Goal: Contribute content: Add original content to the website for others to see

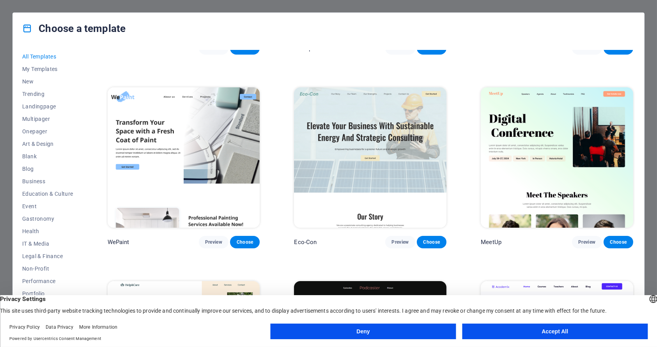
scroll to position [637, 0]
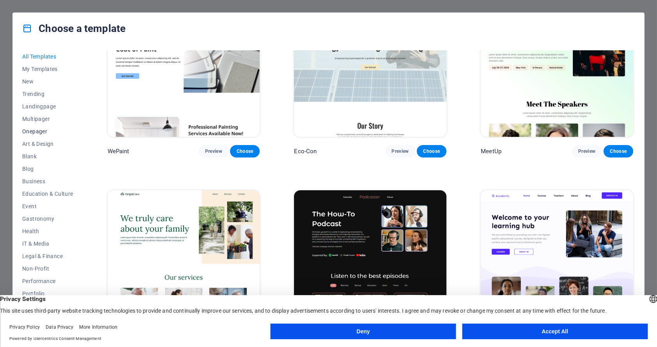
click at [38, 131] on span "Onepager" at bounding box center [47, 131] width 51 height 6
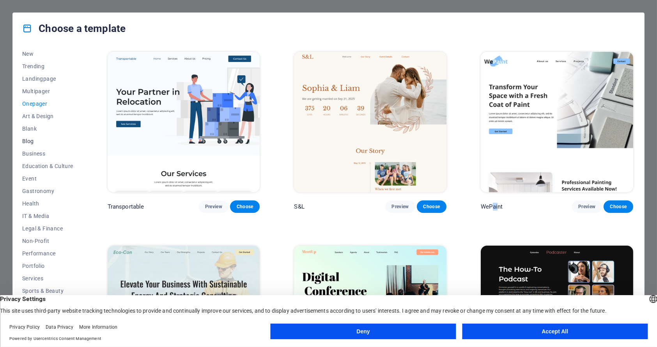
scroll to position [37, 0]
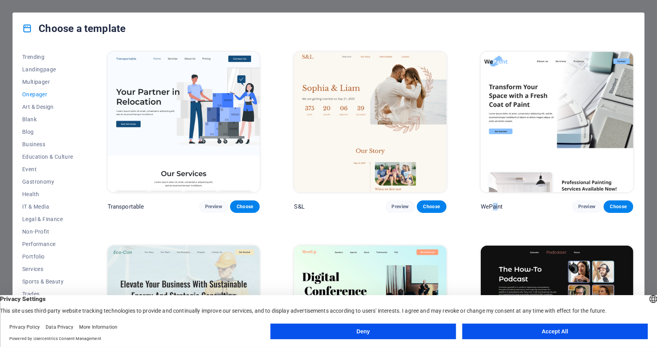
click at [518, 329] on button "Accept All" at bounding box center [555, 332] width 186 height 16
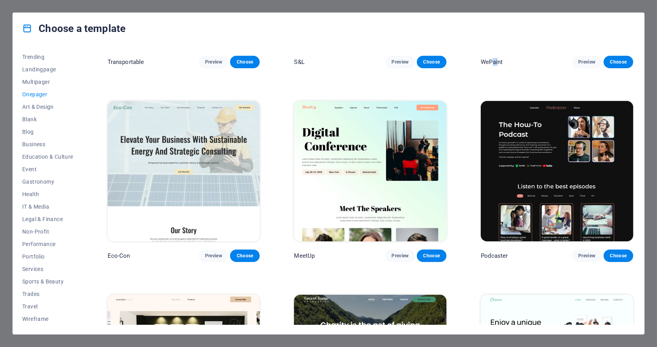
scroll to position [0, 0]
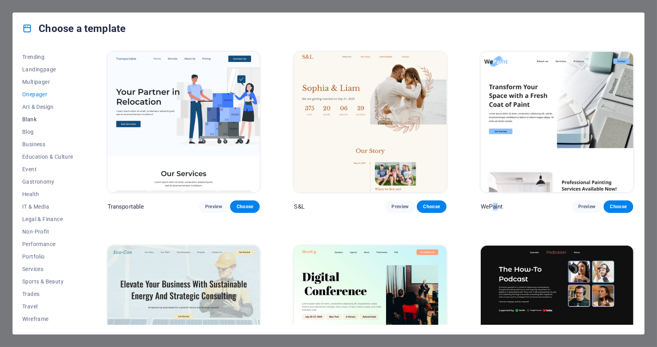
click at [27, 114] on button "Blank" at bounding box center [47, 119] width 51 height 12
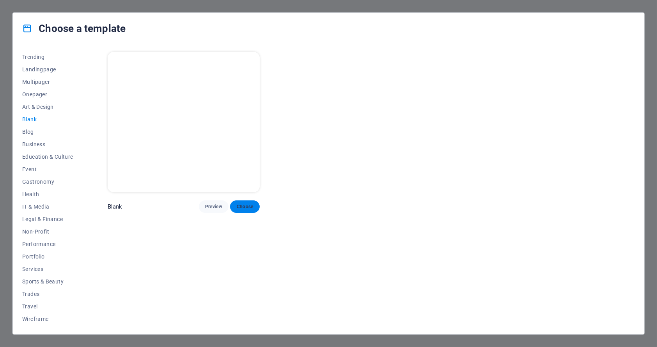
click at [245, 205] on span "Choose" at bounding box center [244, 207] width 17 height 6
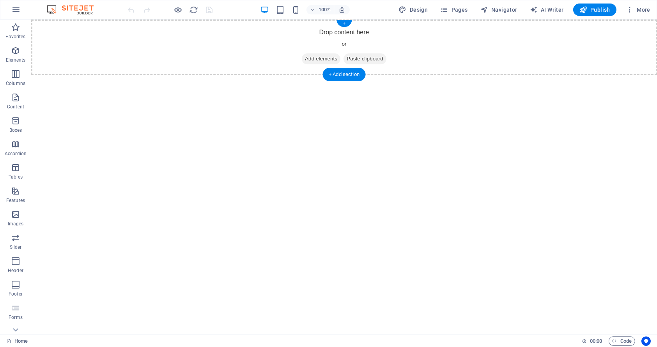
click at [324, 58] on span "Add elements" at bounding box center [321, 58] width 39 height 11
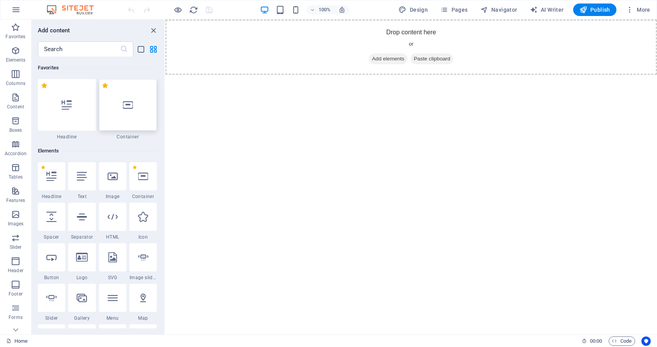
click at [132, 113] on div at bounding box center [128, 104] width 58 height 51
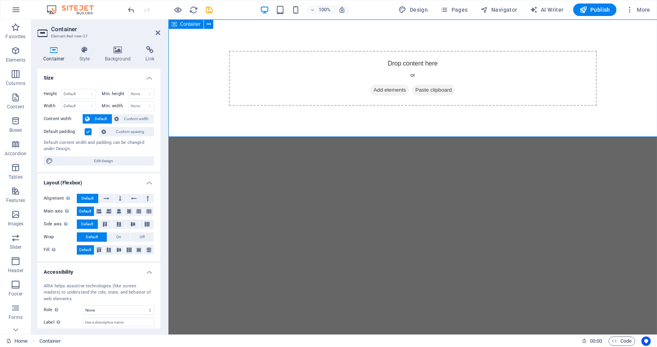
click at [392, 92] on span "Add elements" at bounding box center [389, 90] width 39 height 11
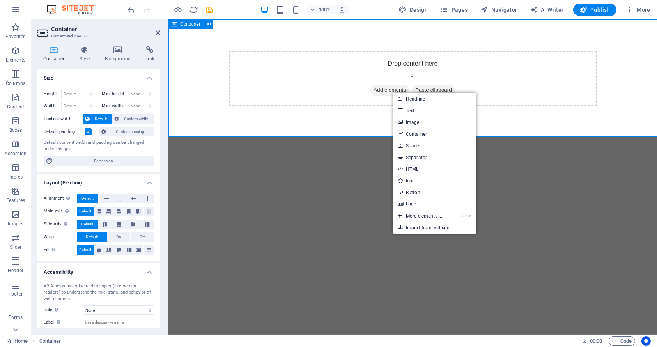
drag, startPoint x: 315, startPoint y: 46, endPoint x: 323, endPoint y: 70, distance: 25.3
click at [315, 47] on div "Drop content here or Add elements Paste clipboard" at bounding box center [412, 79] width 489 height 118
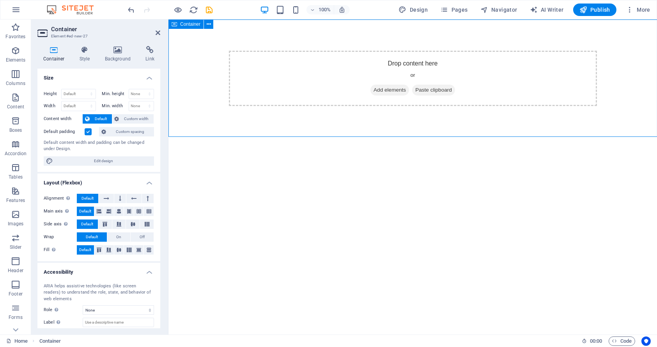
click at [324, 71] on div "Drop content here or Add elements Paste clipboard" at bounding box center [413, 78] width 368 height 55
click at [431, 90] on span "Paste clipboard" at bounding box center [433, 90] width 43 height 11
click at [433, 89] on span "Paste clipboard" at bounding box center [433, 90] width 43 height 11
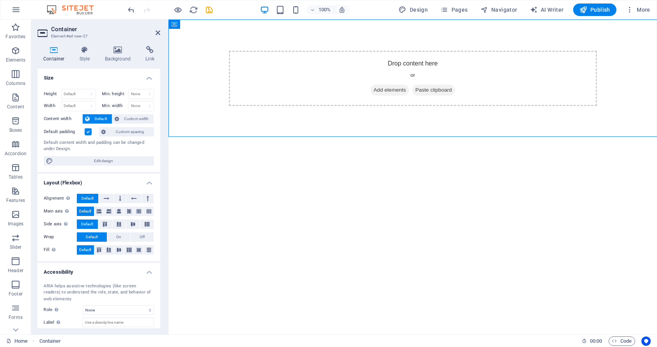
drag, startPoint x: 195, startPoint y: 166, endPoint x: 200, endPoint y: 167, distance: 4.7
click at [196, 137] on html "Skip to main content Drop content here or Add elements Paste clipboard" at bounding box center [412, 79] width 489 height 118
click at [251, 137] on html "Skip to main content Drop content here or Add elements Paste clipboard" at bounding box center [412, 79] width 489 height 118
click at [255, 137] on html "Skip to main content Drop content here or Add elements Paste clipboard" at bounding box center [412, 79] width 489 height 118
click at [413, 60] on div "Drop content here or Add elements Paste clipboard" at bounding box center [413, 78] width 368 height 55
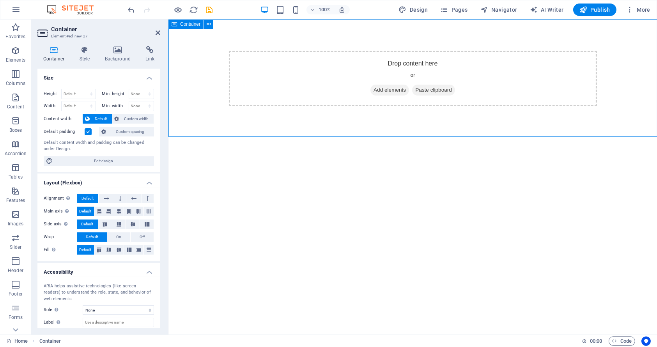
click at [392, 66] on div "Drop content here or Add elements Paste clipboard" at bounding box center [413, 78] width 368 height 55
click at [373, 90] on icon at bounding box center [373, 90] width 0 height 0
click at [375, 91] on span "Add elements" at bounding box center [389, 90] width 39 height 11
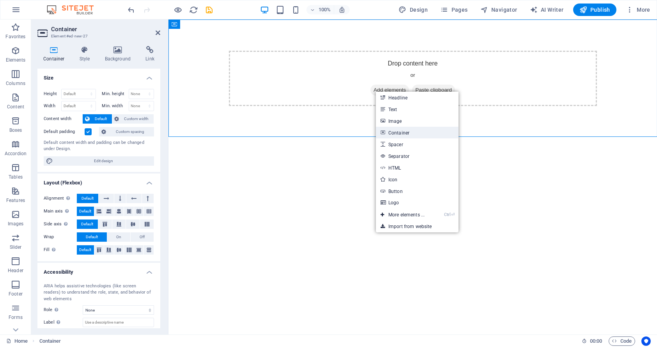
drag, startPoint x: 405, startPoint y: 107, endPoint x: 408, endPoint y: 131, distance: 24.7
click at [408, 169] on link "HTML" at bounding box center [417, 168] width 83 height 12
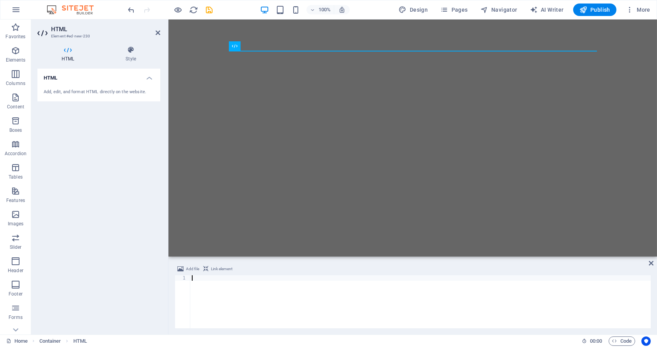
click at [336, 82] on html "Skip to main content" at bounding box center [412, 51] width 489 height 62
click at [290, 51] on div at bounding box center [412, 51] width 489 height 62
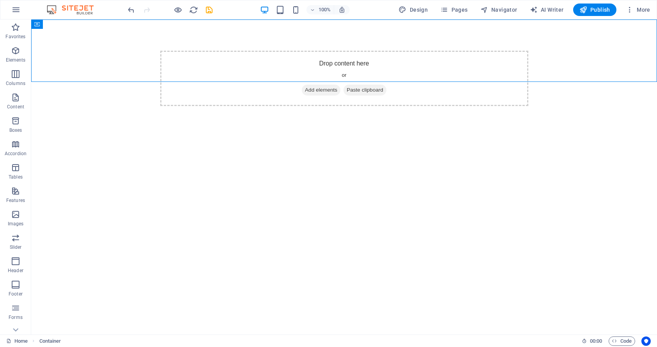
click at [286, 40] on div "Drop content here or Add elements Paste clipboard" at bounding box center [344, 79] width 626 height 118
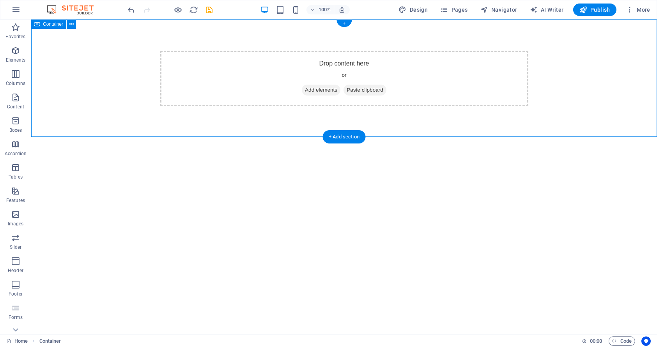
click at [292, 86] on div "Drop content here or Add elements Paste clipboard" at bounding box center [344, 78] width 368 height 55
click at [332, 89] on span "Add elements" at bounding box center [321, 90] width 39 height 11
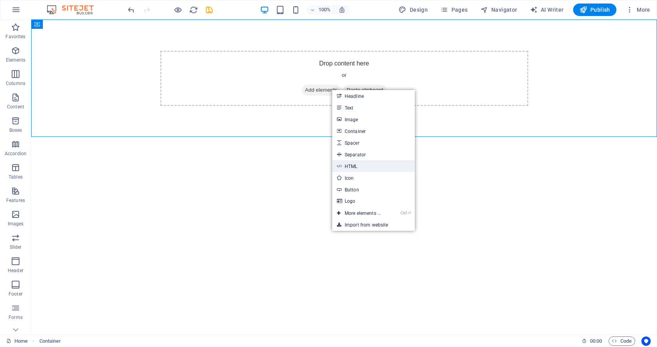
click at [372, 167] on link "HTML" at bounding box center [373, 166] width 83 height 12
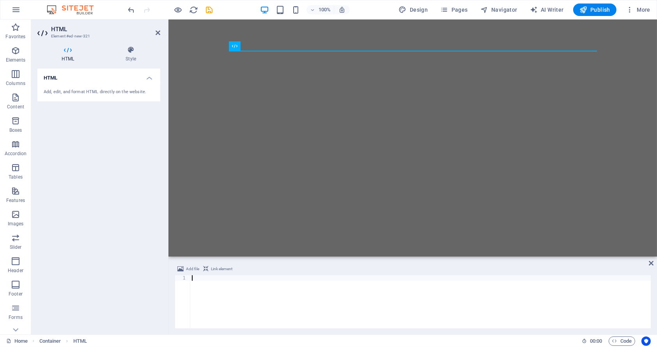
type textarea "<iframe src="https://claude.site/public/artifacts/2a0978ba-dd2e-401d-8f87-c6399…"
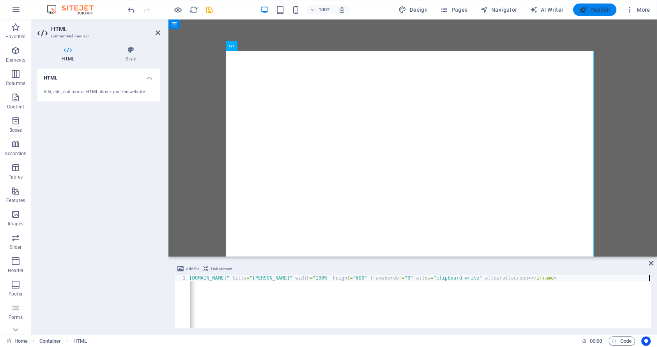
click at [602, 7] on span "Publish" at bounding box center [595, 10] width 31 height 8
